Goal: Task Accomplishment & Management: Use online tool/utility

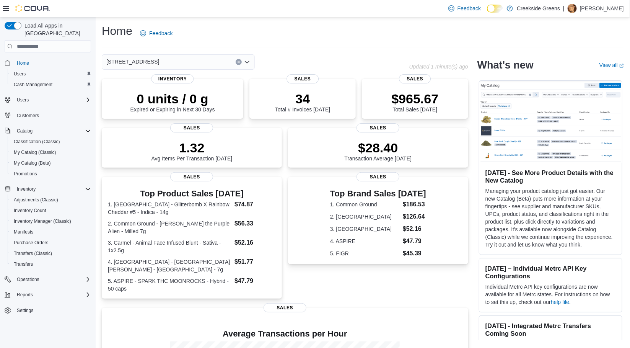
click at [88, 128] on icon "Complex example" at bounding box center [88, 131] width 6 height 6
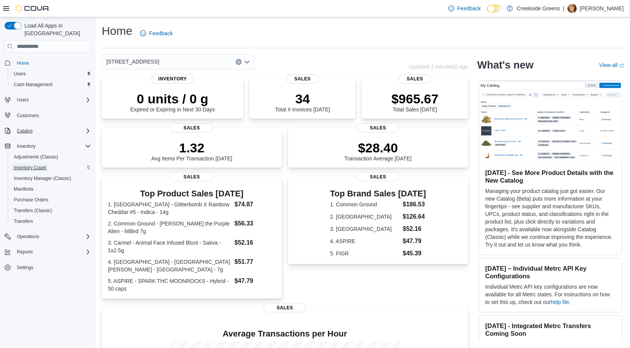
click at [33, 164] on span "Inventory Count" at bounding box center [30, 167] width 32 height 6
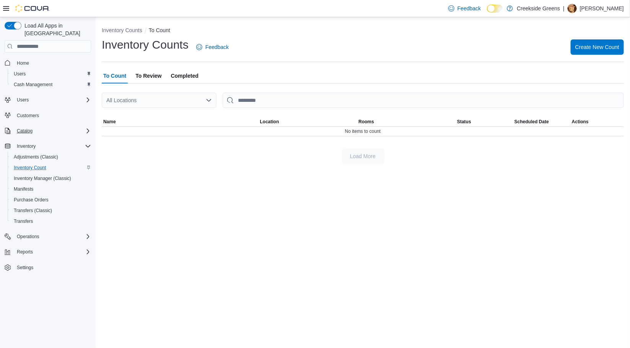
click at [153, 78] on span "To Review" at bounding box center [148, 75] width 26 height 15
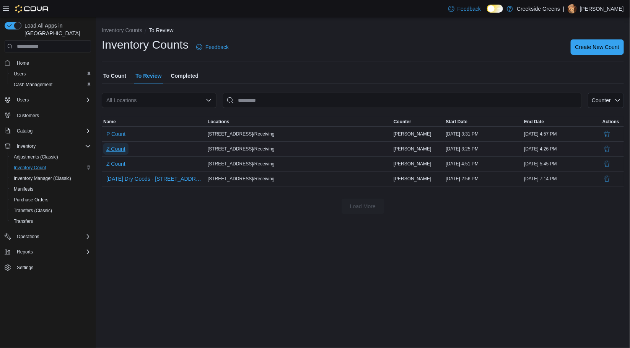
click at [119, 148] on span "Z Count" at bounding box center [115, 149] width 19 height 8
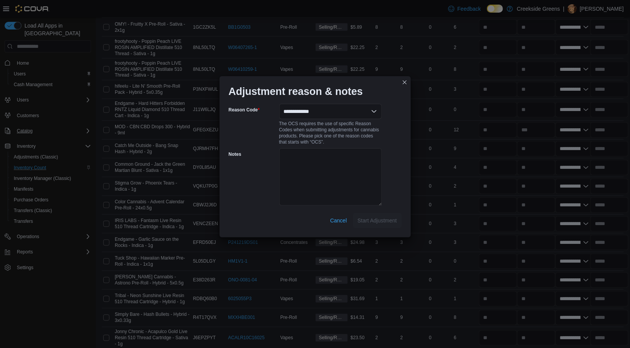
scroll to position [1817, 0]
